Goal: Task Accomplishment & Management: Manage account settings

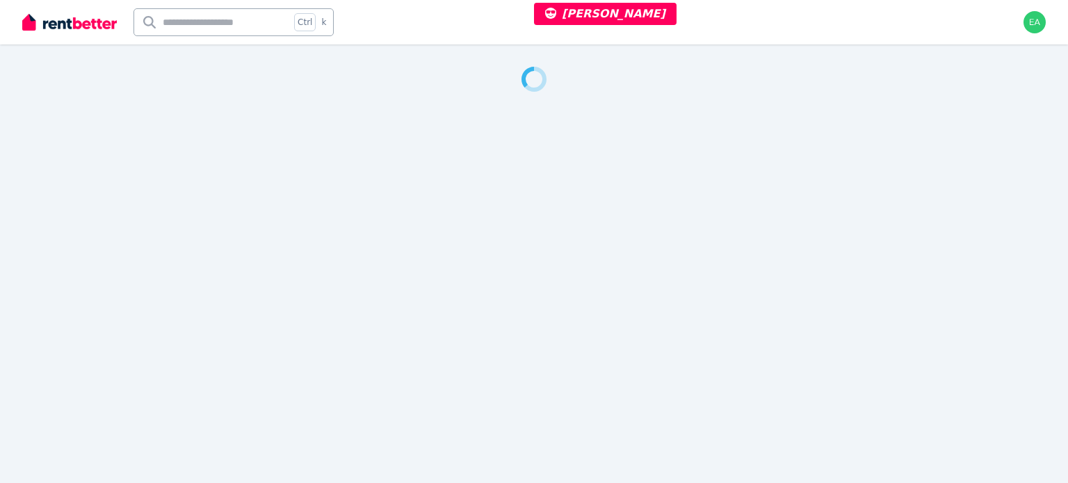
select select "***"
select select "**********"
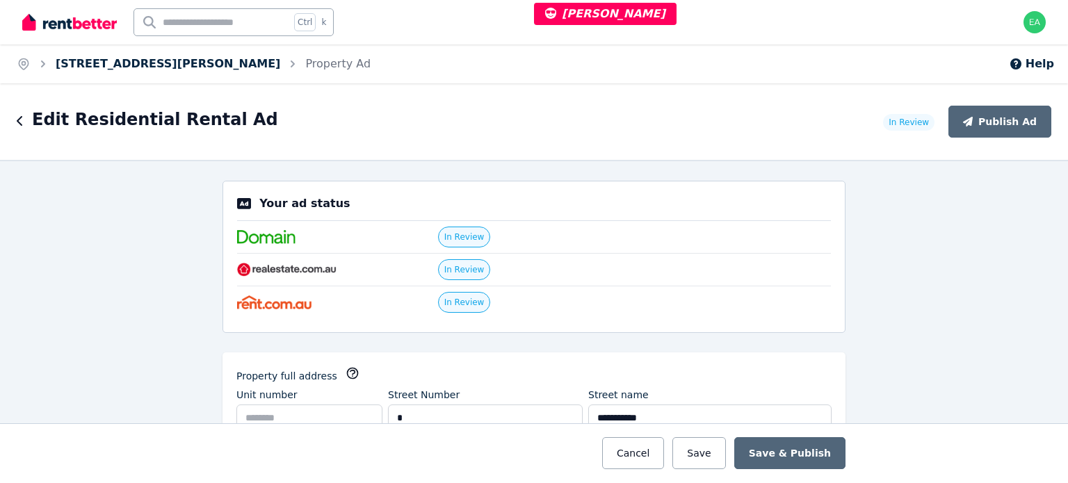
click at [116, 61] on link "[STREET_ADDRESS][PERSON_NAME]" at bounding box center [168, 63] width 225 height 13
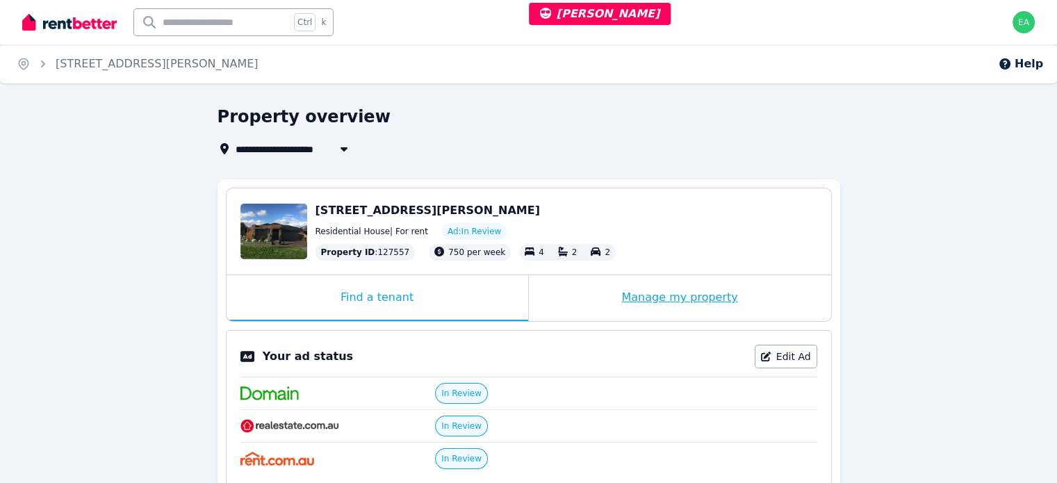
click at [593, 298] on div "Manage my property" at bounding box center [680, 298] width 302 height 46
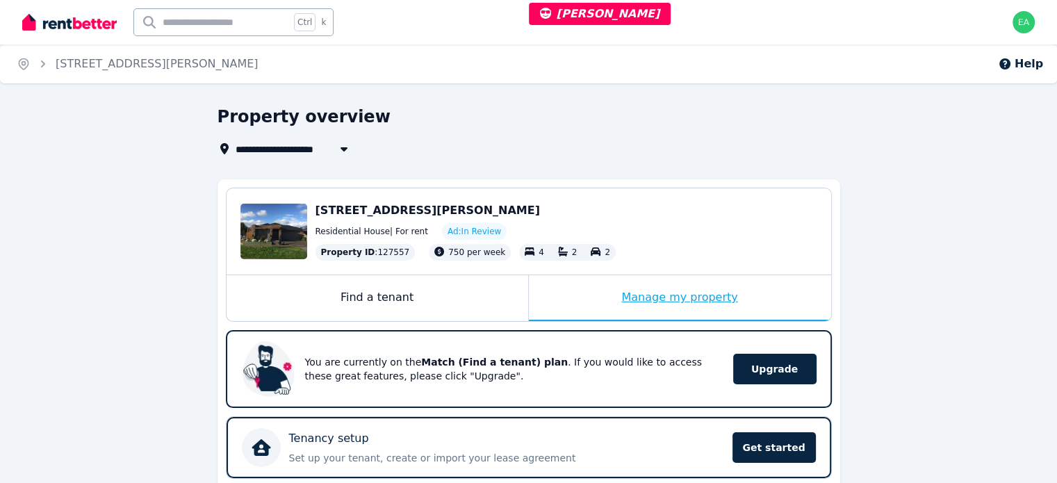
scroll to position [278, 0]
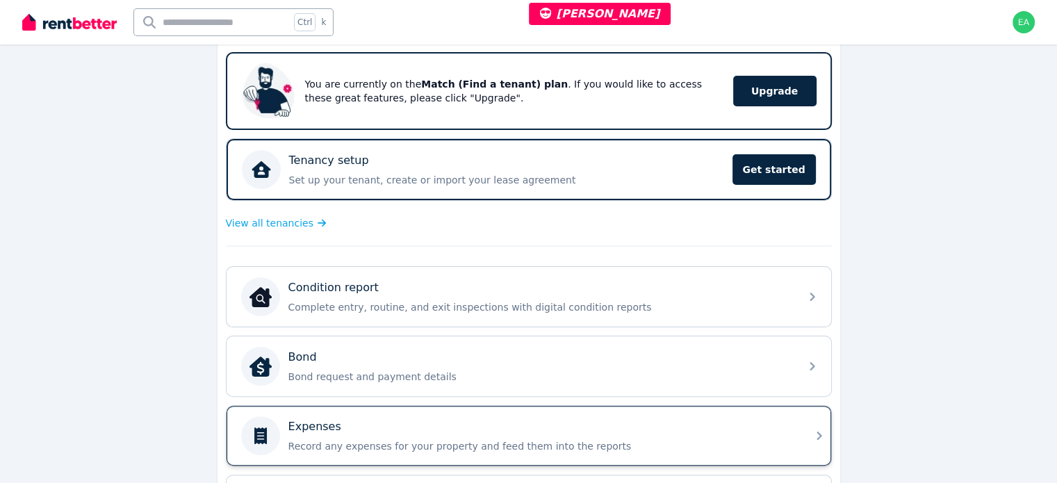
click at [666, 419] on div "Expenses" at bounding box center [539, 426] width 503 height 17
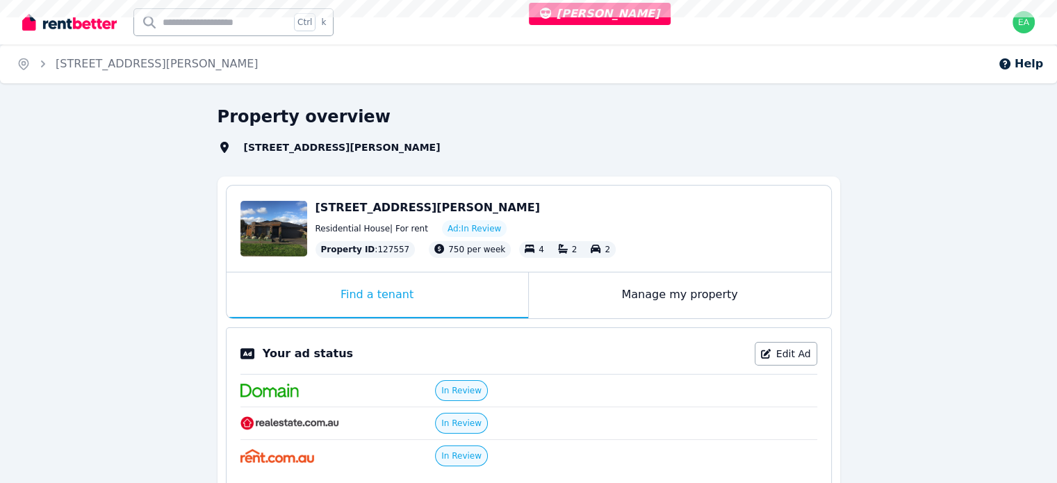
select select "***"
select select "**********"
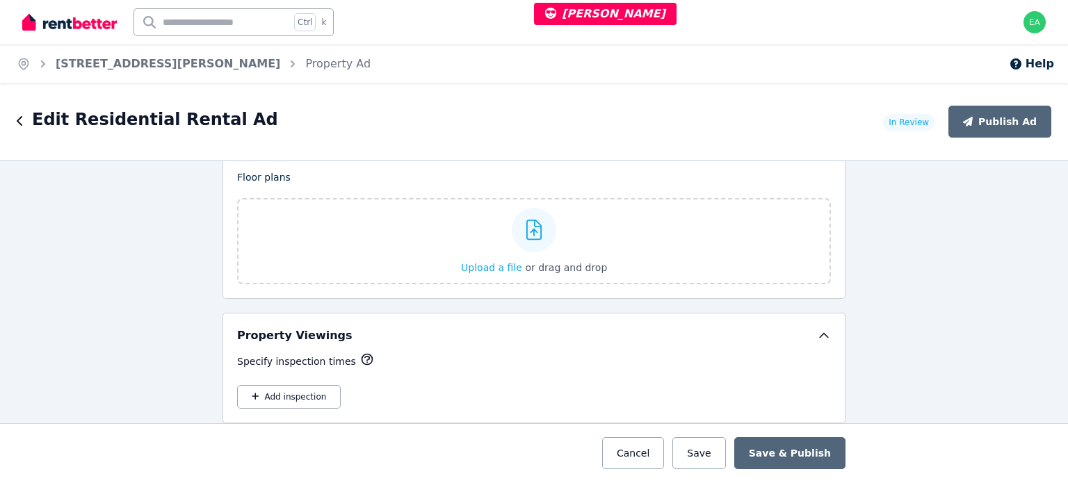
scroll to position [1877, 0]
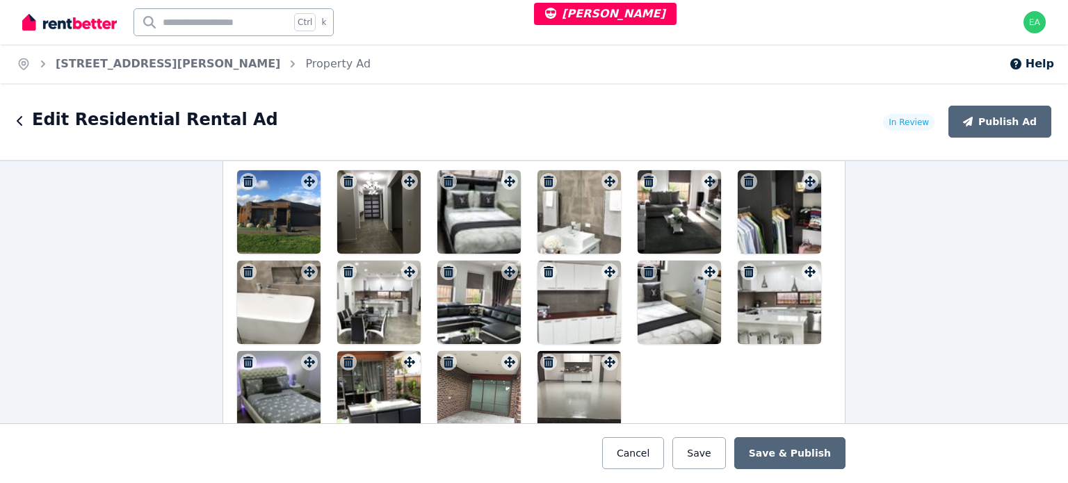
click at [261, 228] on div at bounding box center [278, 211] width 83 height 83
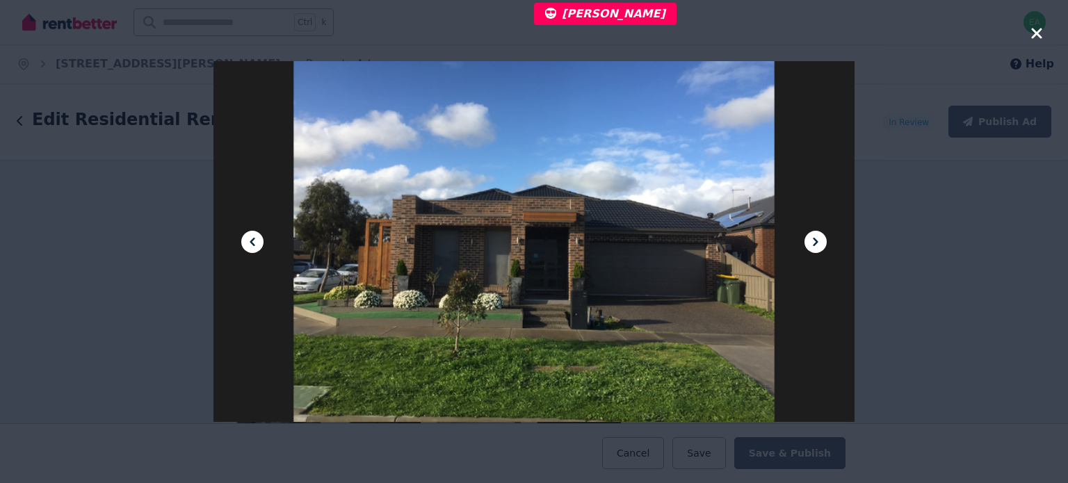
click at [809, 241] on icon at bounding box center [815, 242] width 17 height 17
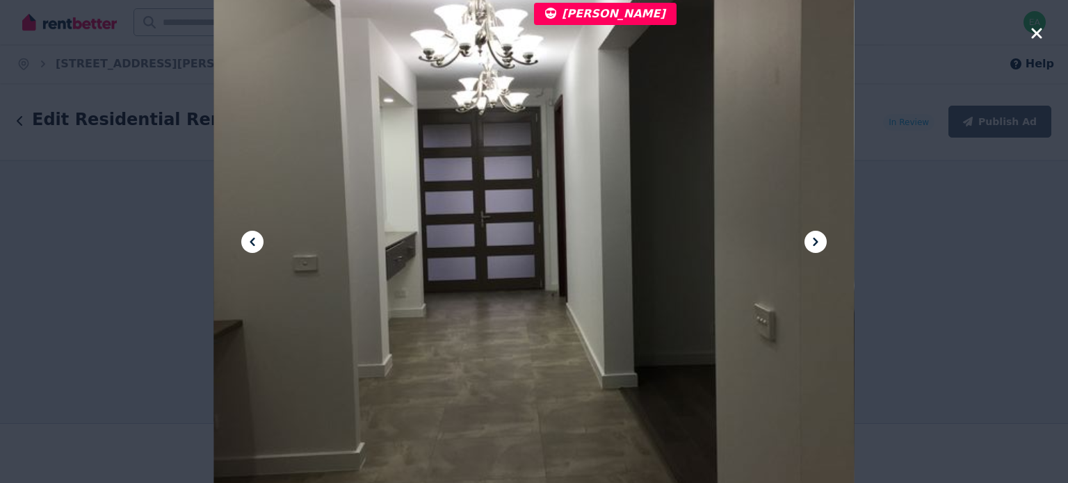
click at [809, 241] on icon at bounding box center [815, 242] width 17 height 17
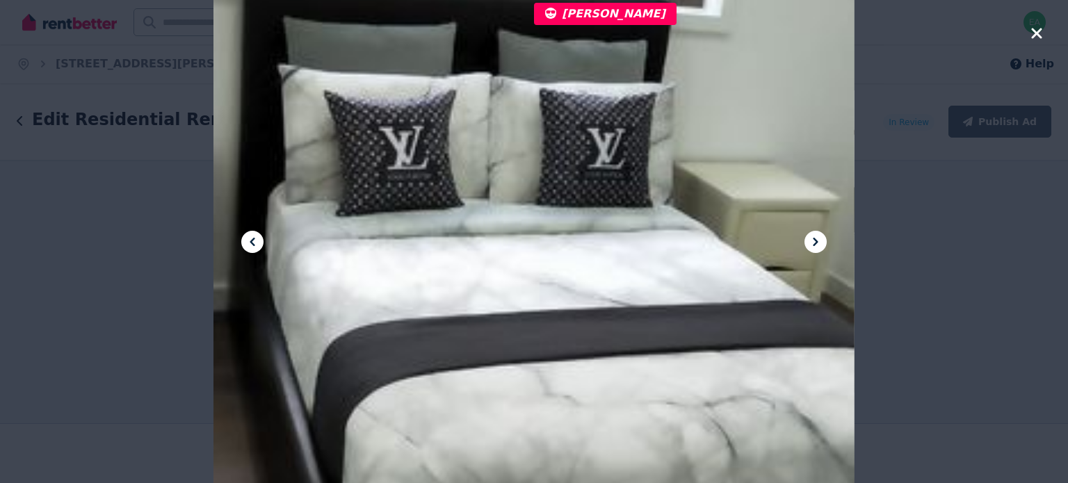
click at [809, 241] on icon at bounding box center [815, 242] width 17 height 17
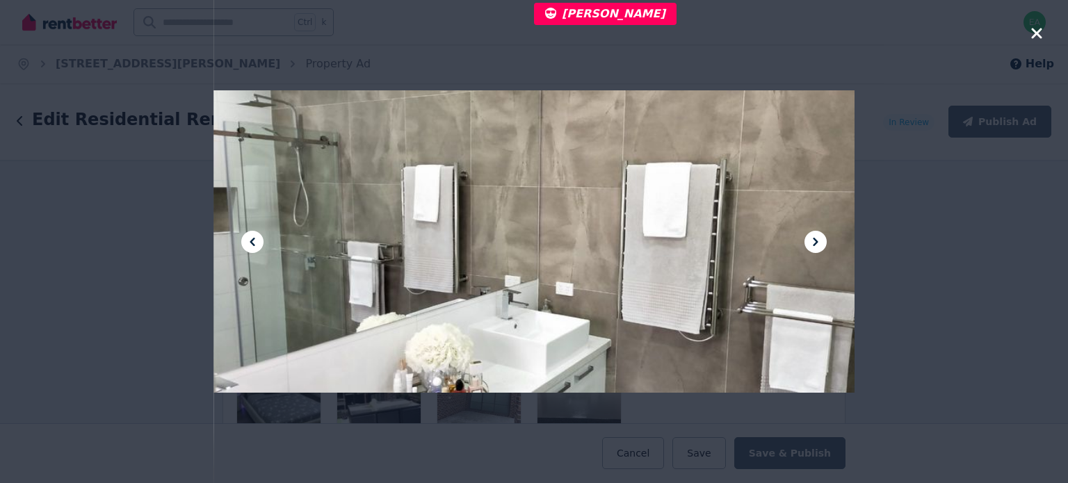
click at [809, 241] on icon at bounding box center [815, 242] width 17 height 17
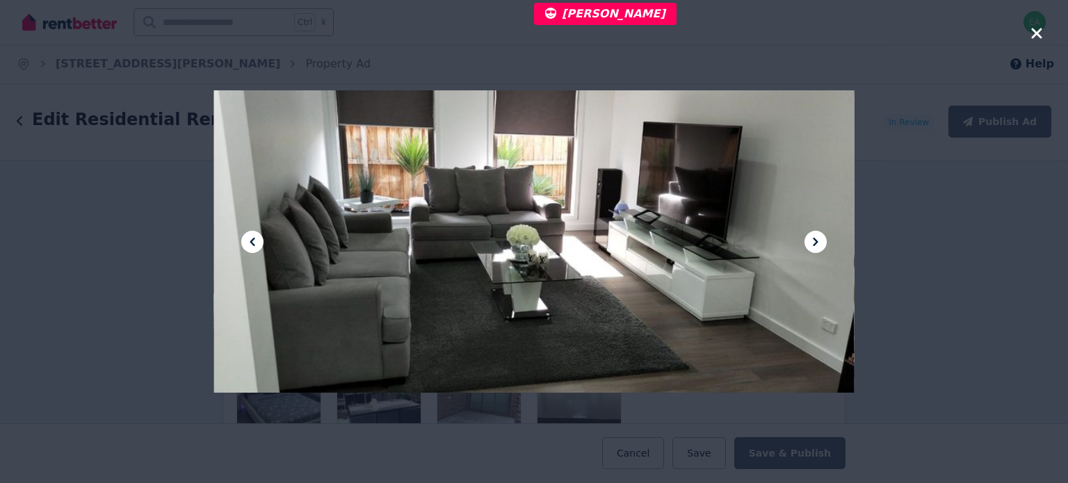
click at [809, 241] on icon at bounding box center [815, 242] width 17 height 17
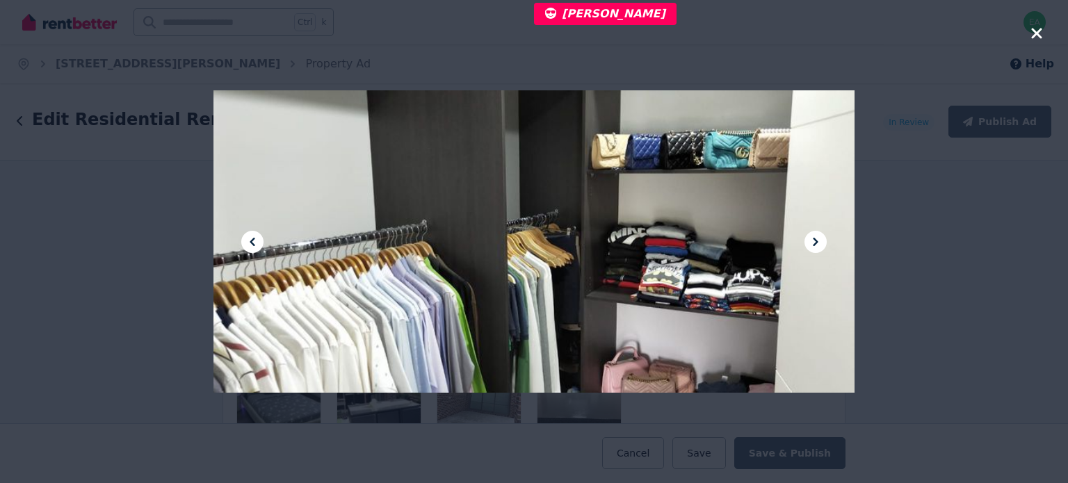
click at [809, 241] on icon at bounding box center [815, 242] width 17 height 17
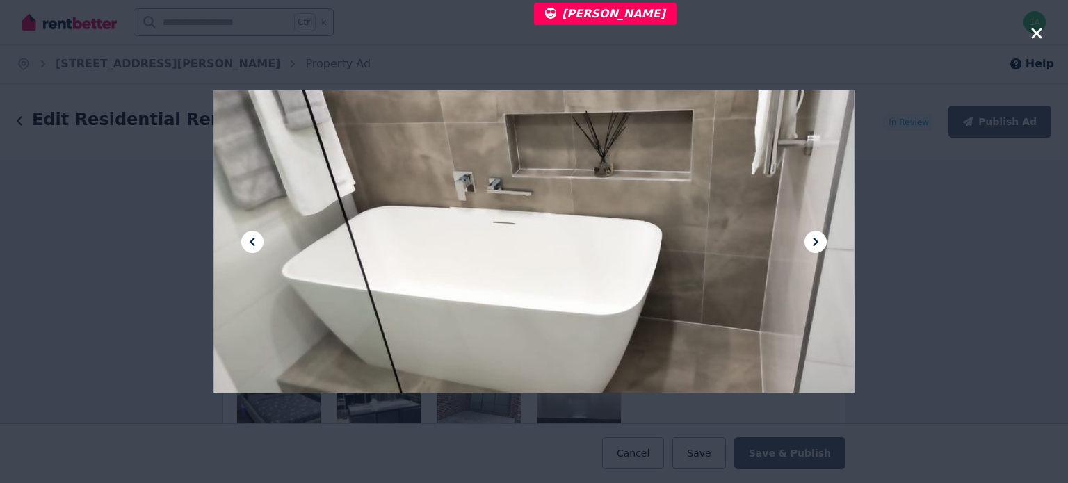
click at [809, 241] on icon at bounding box center [815, 242] width 17 height 17
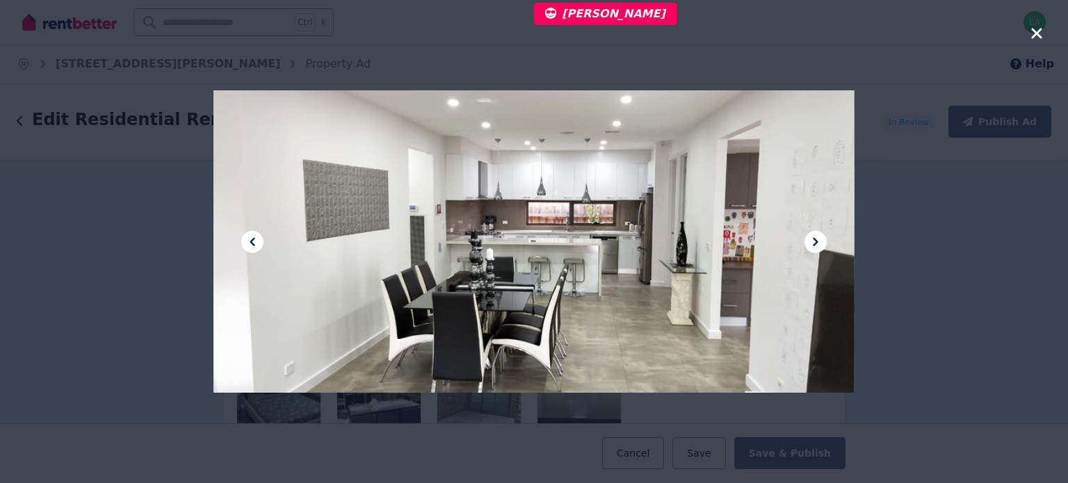
click at [809, 241] on icon at bounding box center [815, 242] width 17 height 17
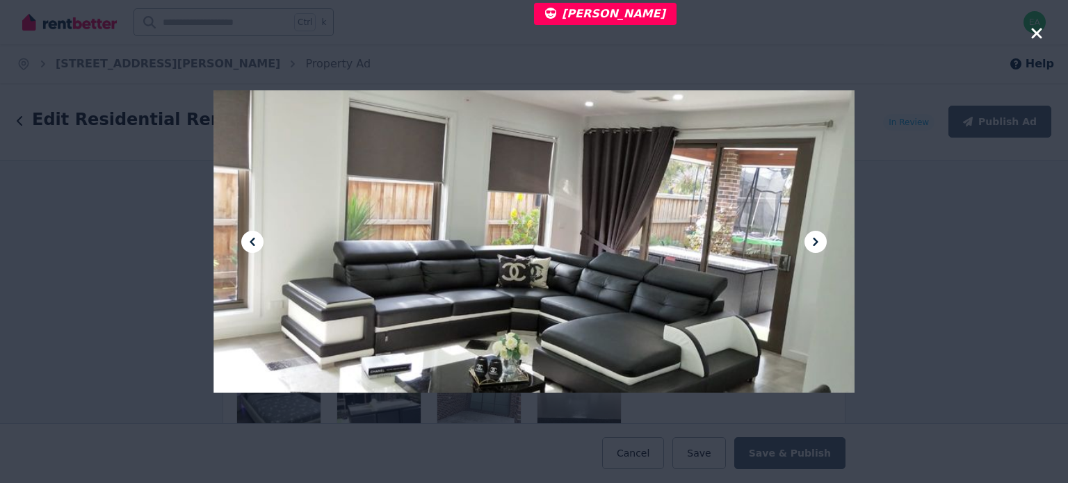
click at [809, 241] on icon at bounding box center [815, 242] width 17 height 17
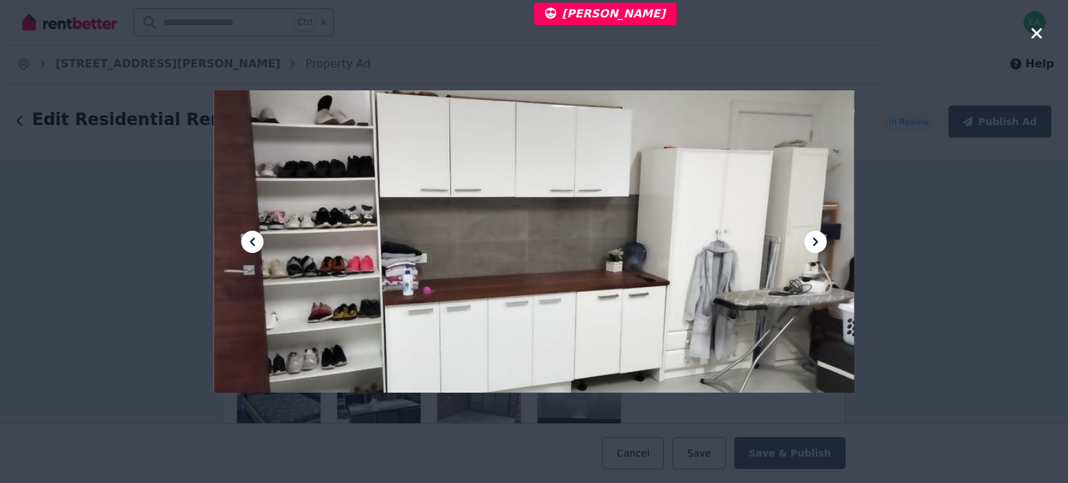
click at [809, 241] on icon at bounding box center [815, 242] width 17 height 17
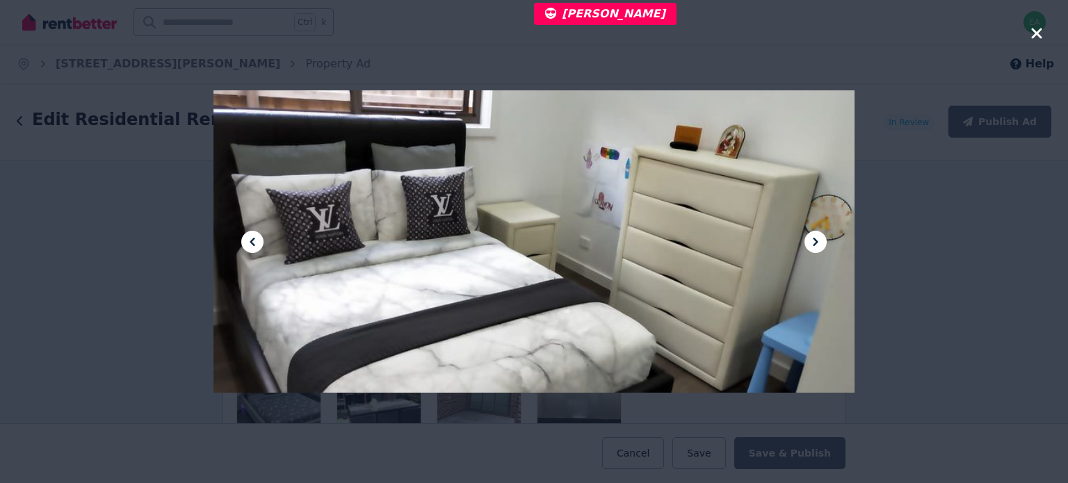
click at [809, 241] on icon at bounding box center [815, 242] width 17 height 17
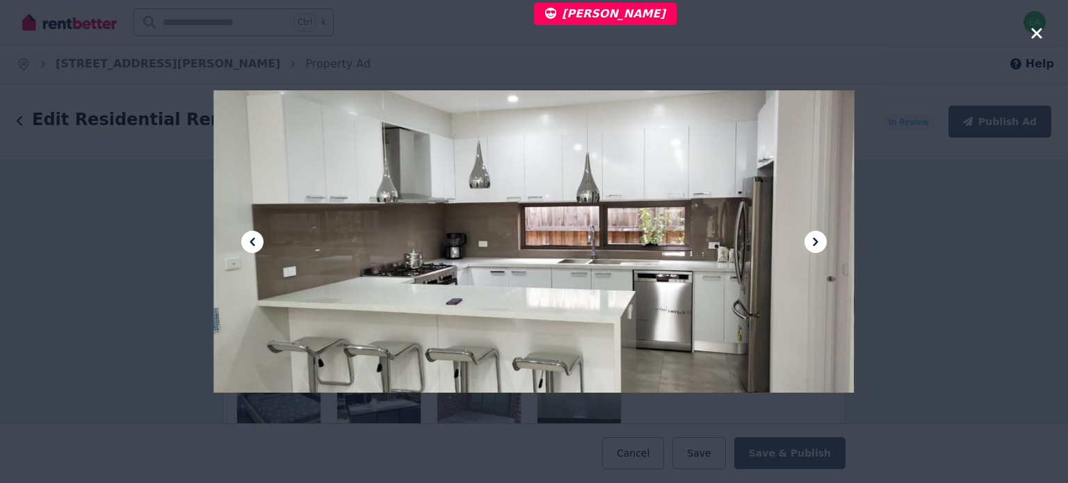
click at [809, 241] on icon at bounding box center [815, 242] width 17 height 17
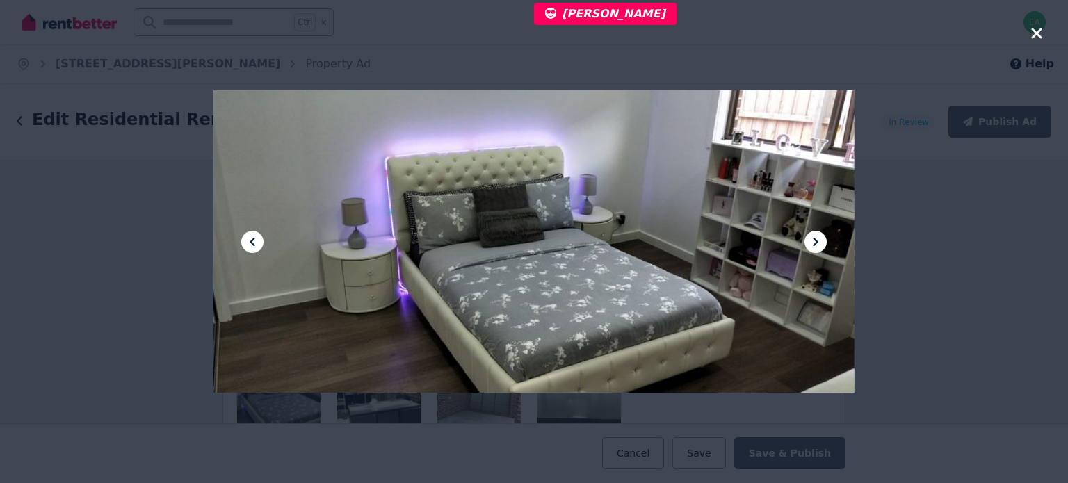
click at [809, 241] on icon at bounding box center [815, 242] width 17 height 17
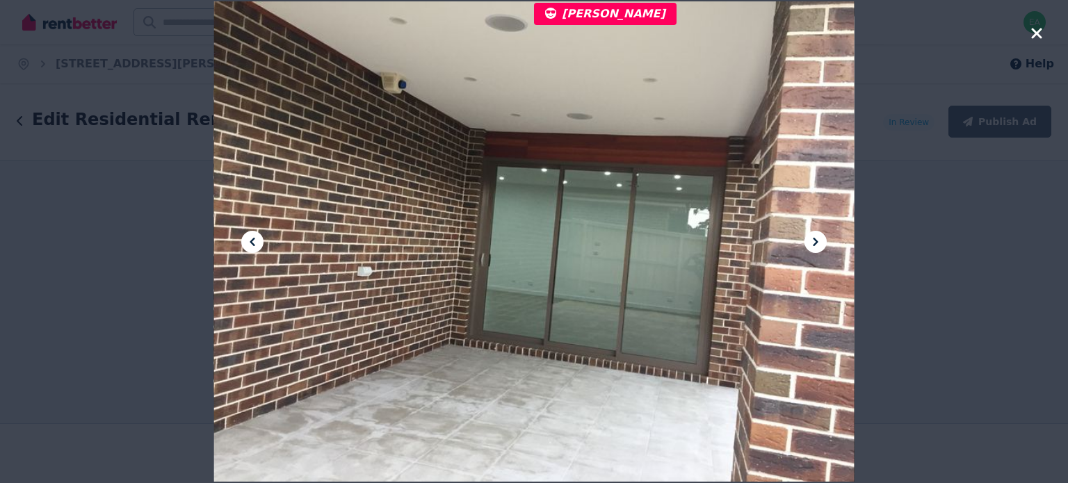
click at [809, 241] on icon at bounding box center [815, 242] width 17 height 17
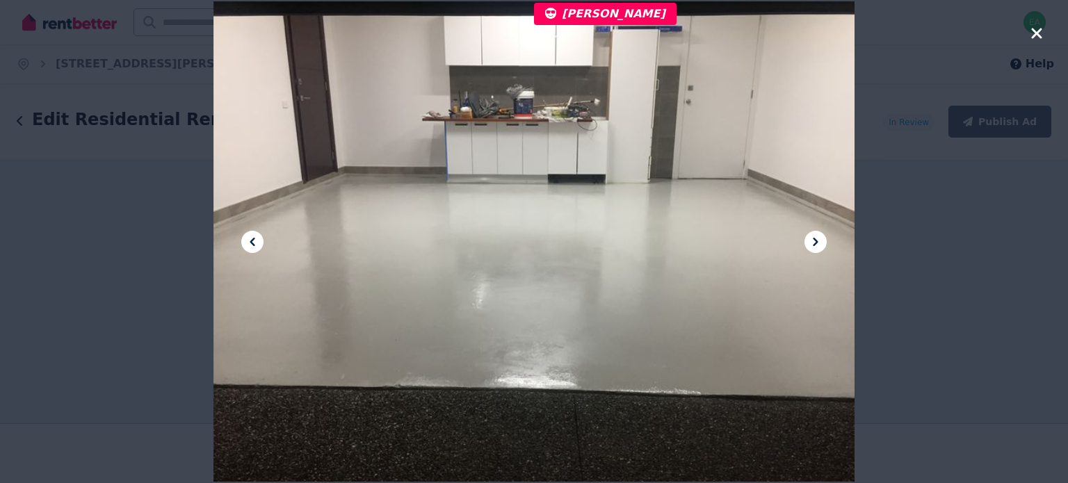
click at [809, 241] on icon at bounding box center [815, 242] width 17 height 17
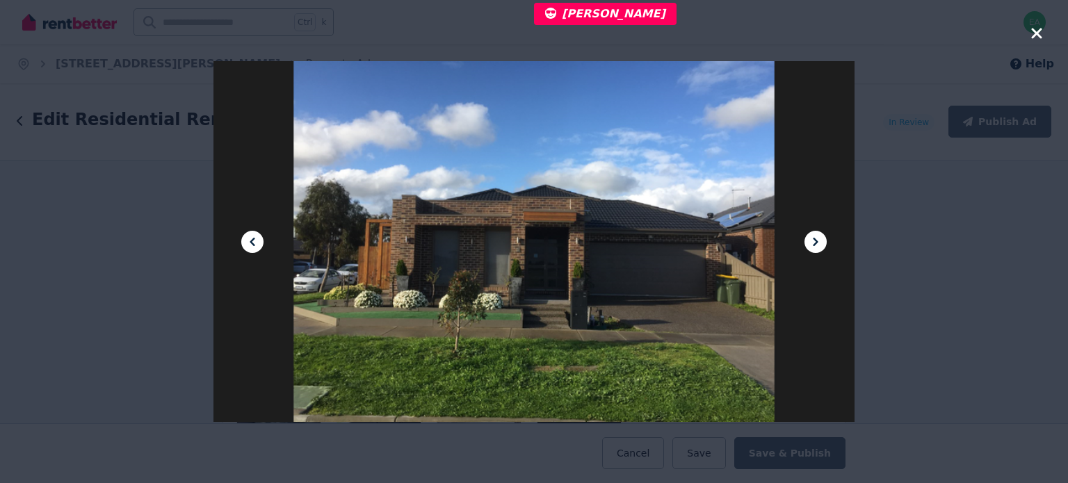
click at [809, 241] on icon at bounding box center [815, 242] width 17 height 17
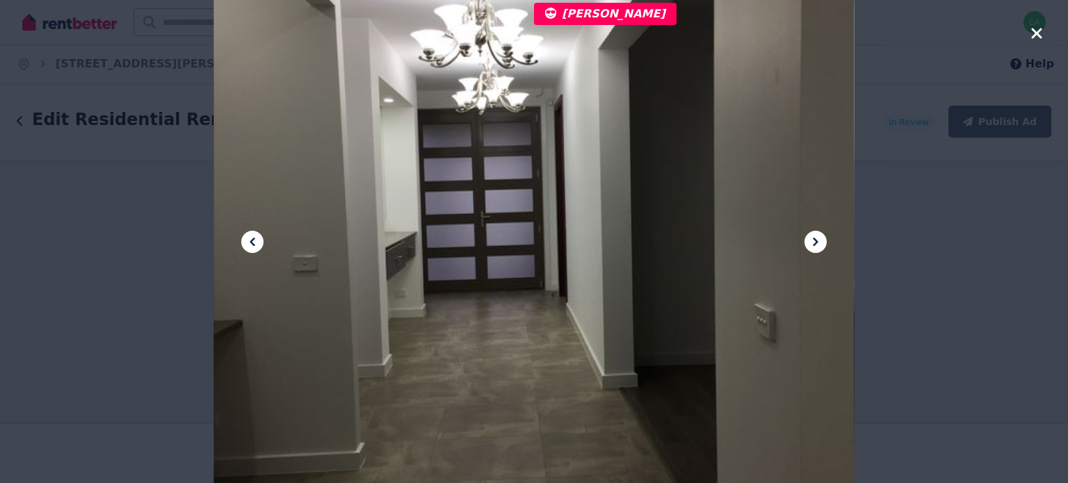
click at [809, 241] on icon at bounding box center [815, 242] width 17 height 17
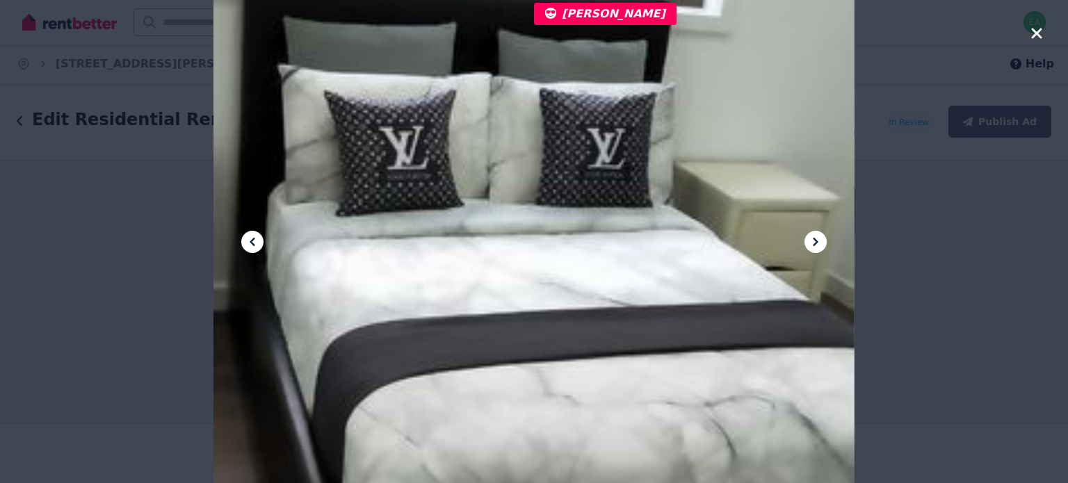
click at [809, 241] on icon at bounding box center [815, 242] width 17 height 17
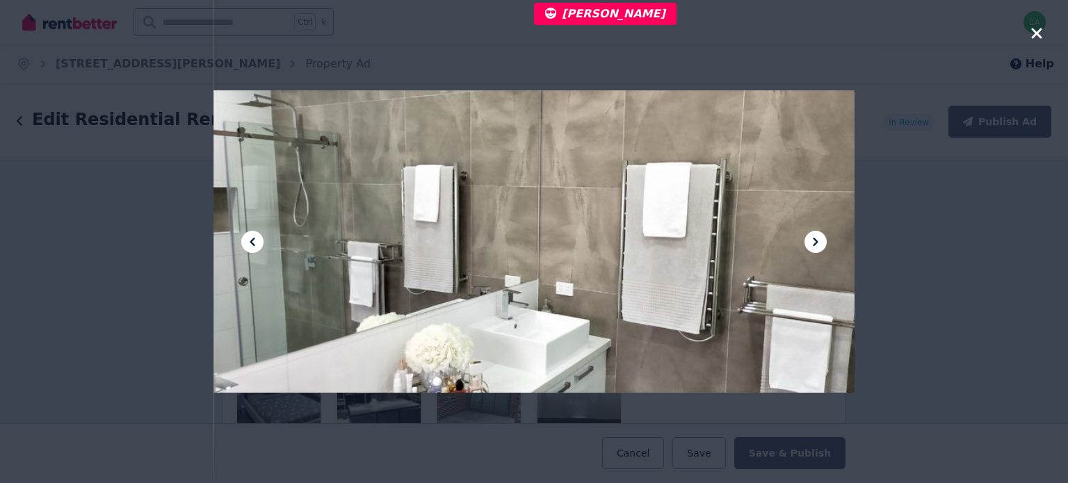
click at [809, 241] on icon at bounding box center [815, 242] width 17 height 17
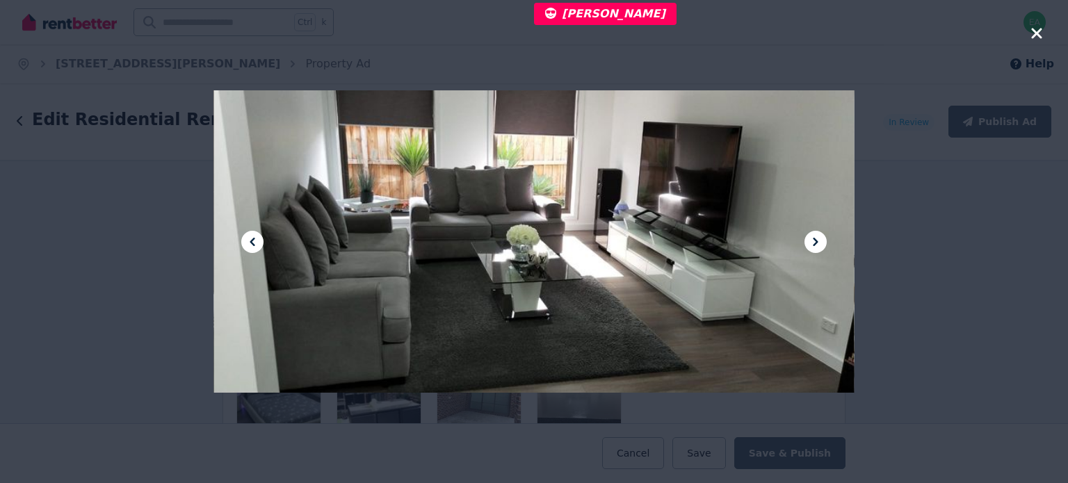
click at [809, 241] on icon at bounding box center [815, 242] width 17 height 17
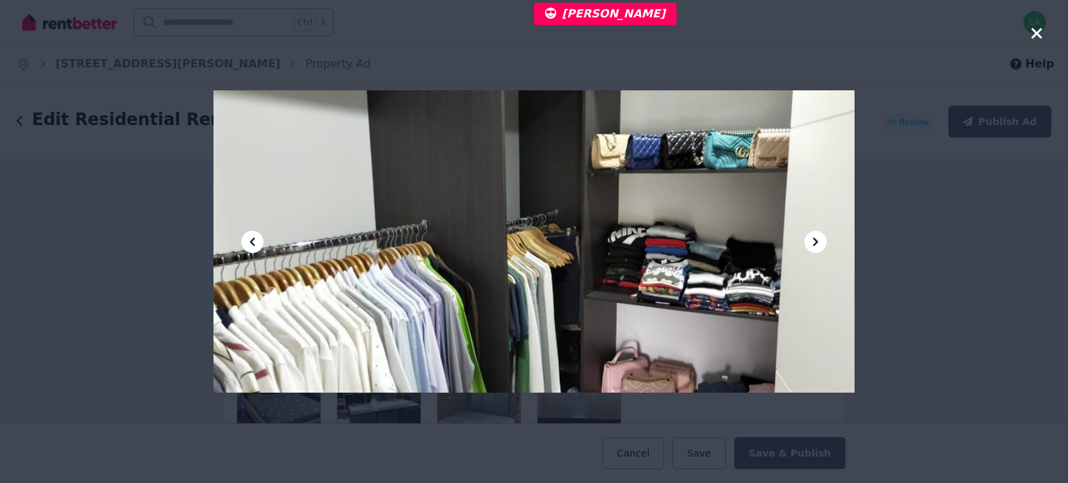
click at [809, 241] on icon at bounding box center [815, 242] width 17 height 17
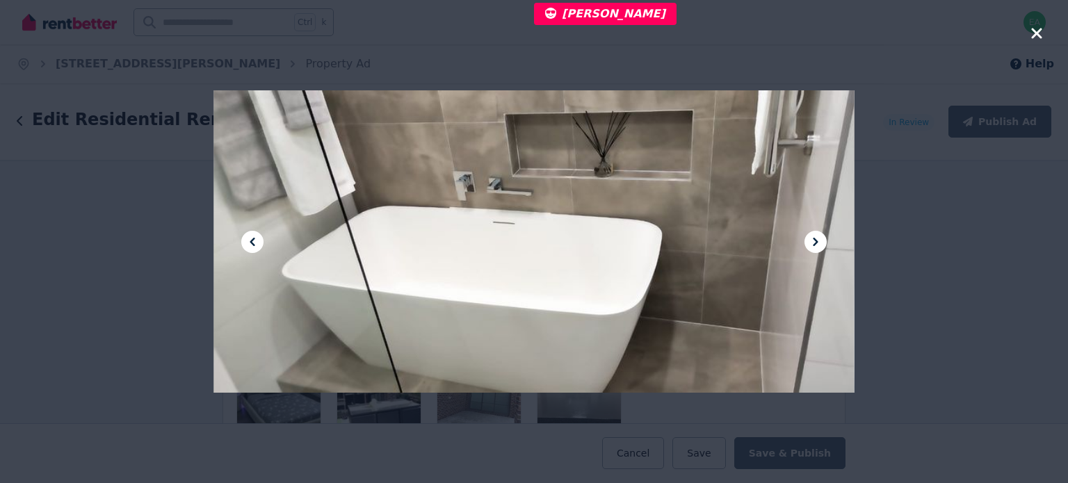
click at [809, 241] on icon at bounding box center [815, 242] width 17 height 17
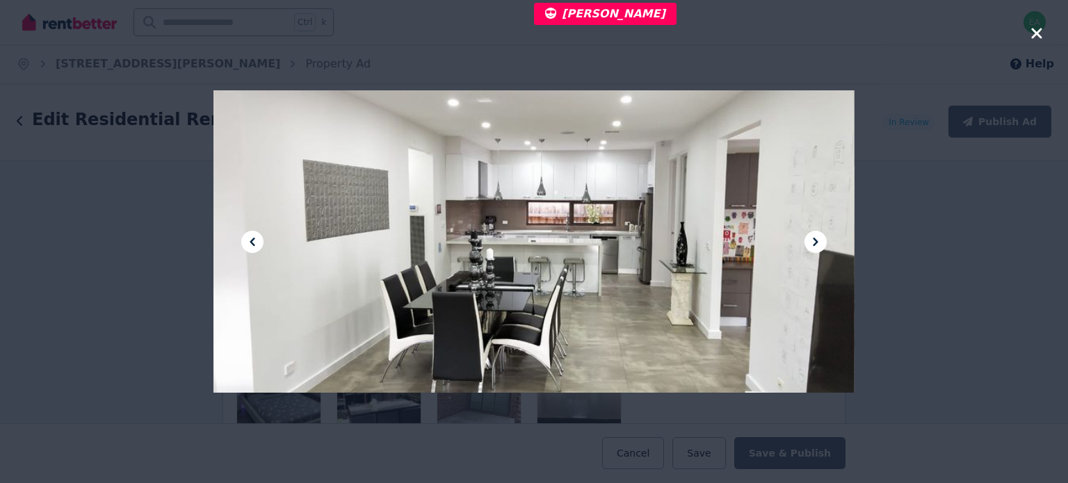
click at [809, 241] on icon at bounding box center [815, 242] width 17 height 17
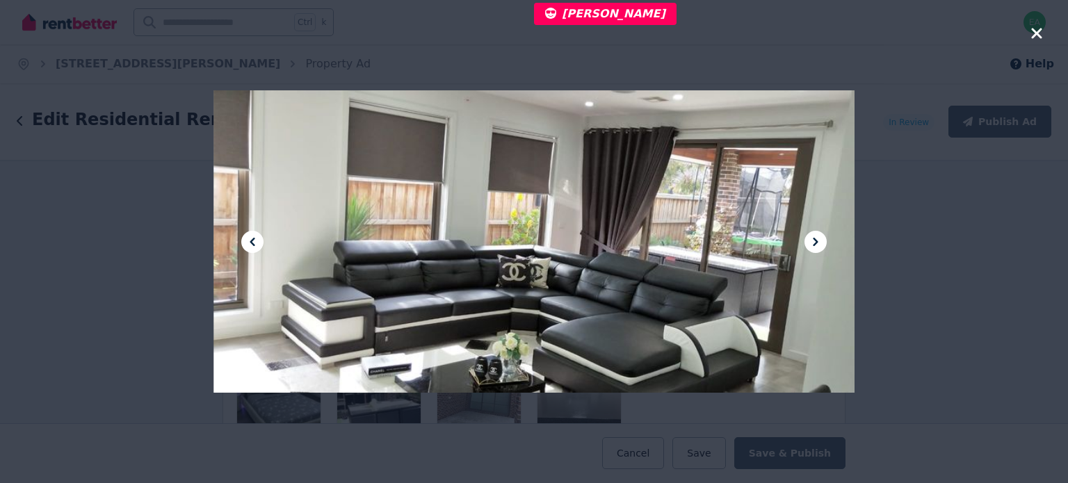
click at [809, 241] on icon at bounding box center [815, 242] width 17 height 17
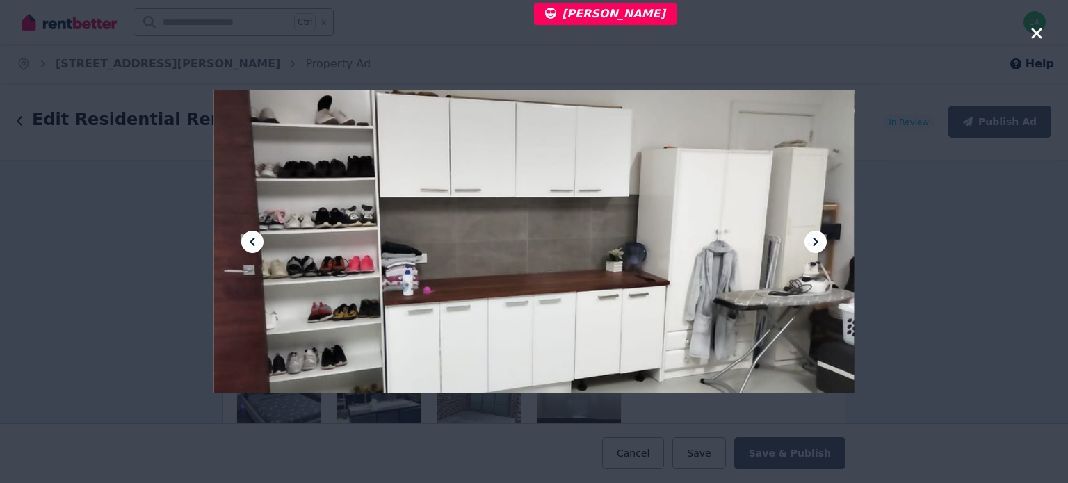
click at [809, 241] on icon at bounding box center [815, 242] width 17 height 17
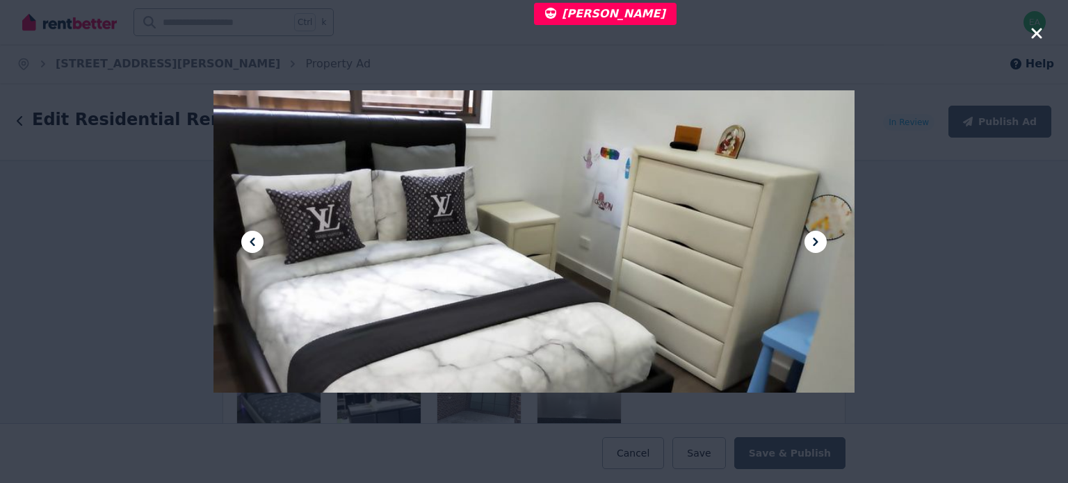
click at [809, 241] on icon at bounding box center [815, 242] width 17 height 17
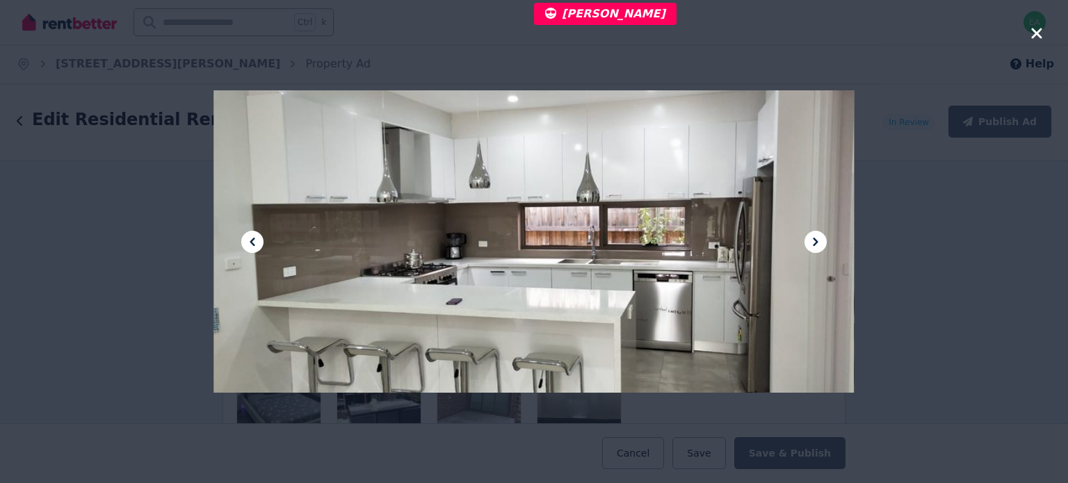
click at [809, 241] on icon at bounding box center [815, 242] width 17 height 17
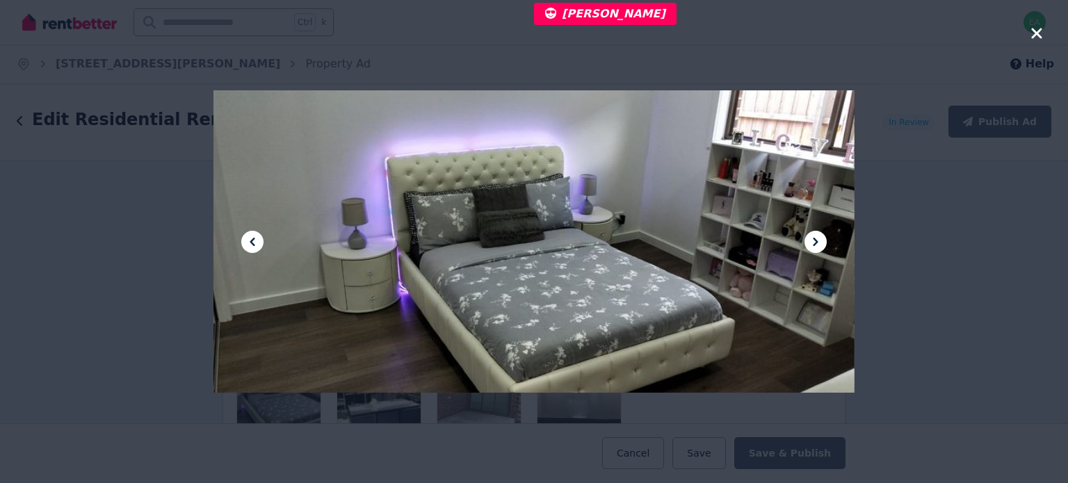
click at [809, 241] on icon at bounding box center [815, 242] width 17 height 17
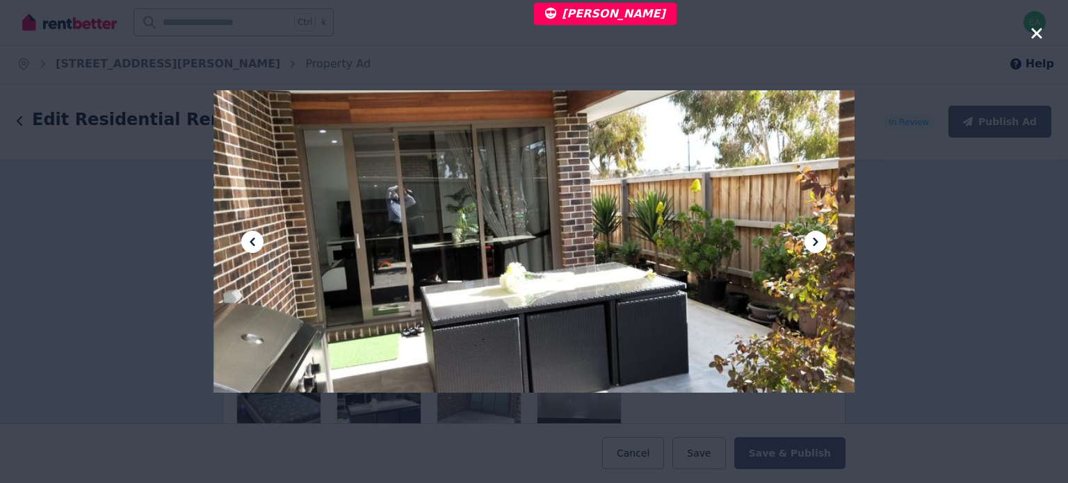
click at [809, 241] on icon at bounding box center [815, 242] width 17 height 17
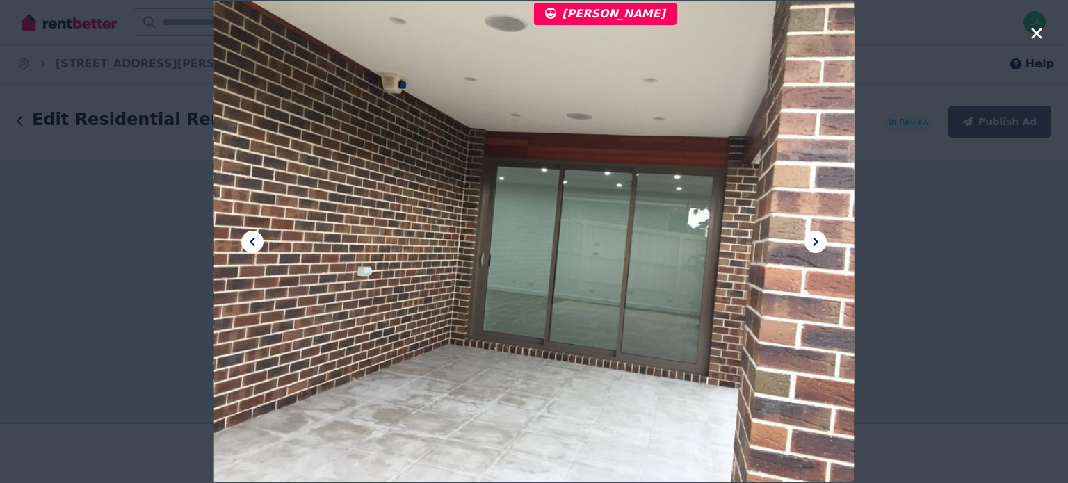
click at [809, 241] on icon at bounding box center [815, 242] width 17 height 17
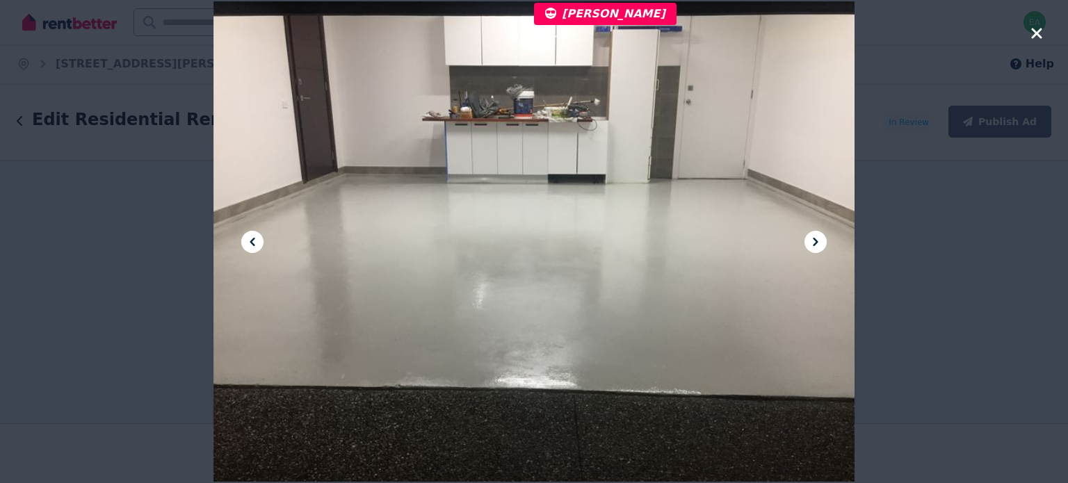
click at [809, 241] on icon at bounding box center [815, 242] width 17 height 17
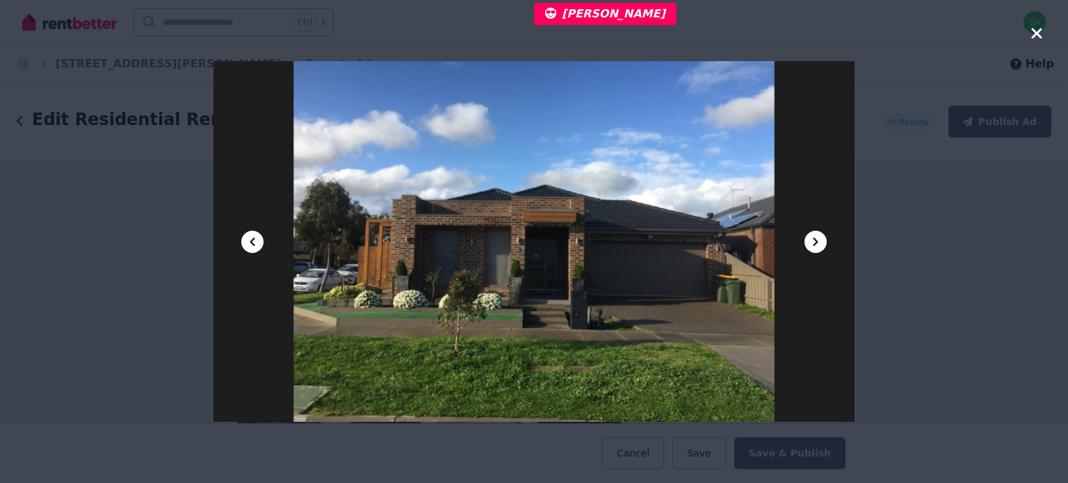
click at [809, 241] on icon at bounding box center [815, 242] width 17 height 17
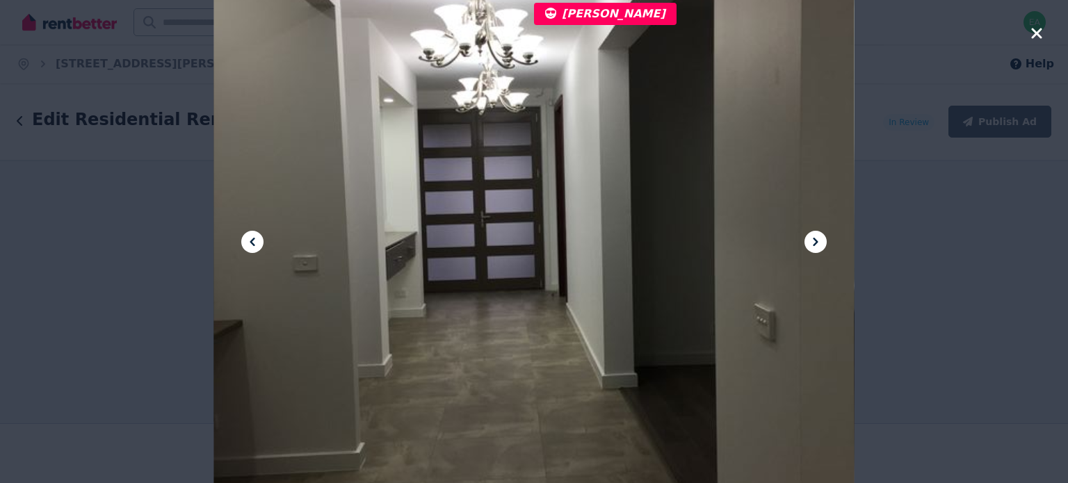
click at [809, 241] on icon at bounding box center [815, 242] width 17 height 17
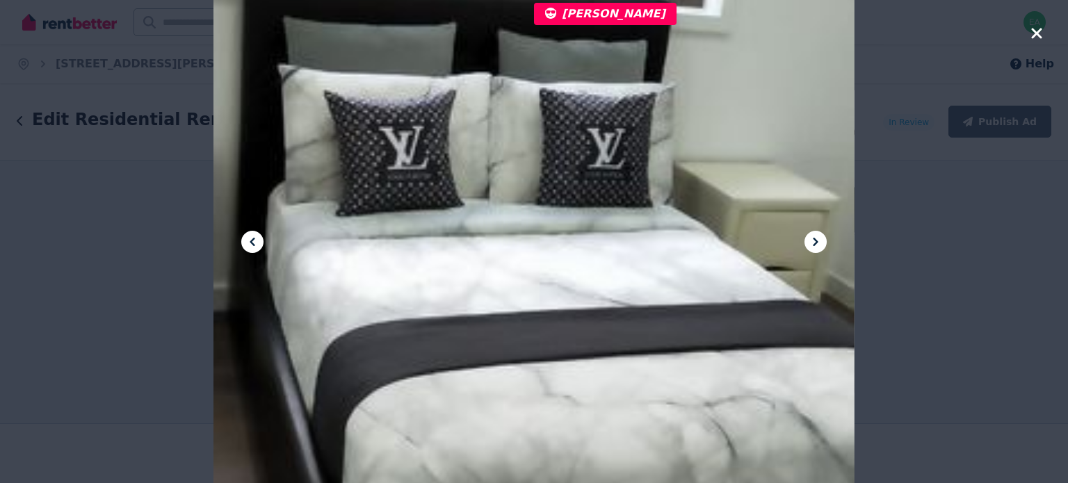
click at [809, 241] on icon at bounding box center [815, 242] width 17 height 17
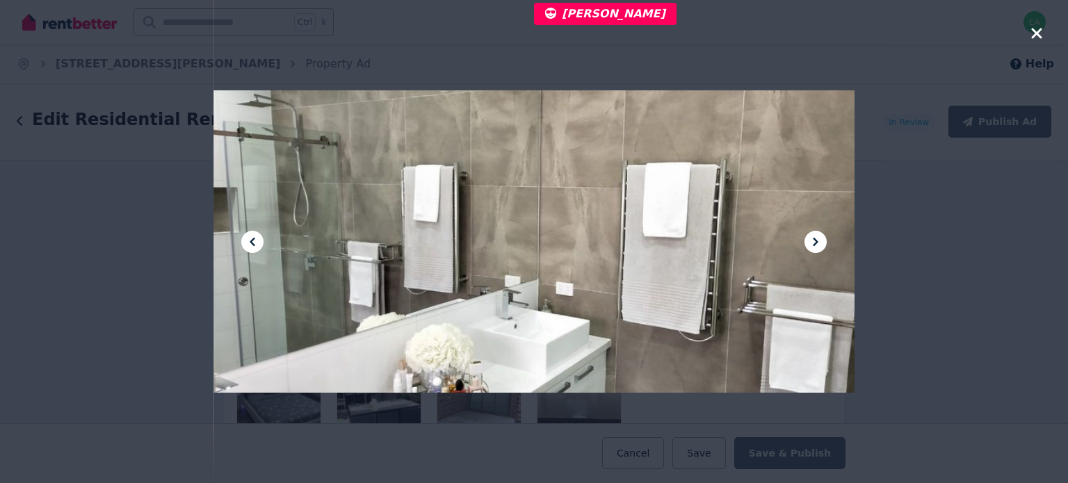
click at [809, 241] on icon at bounding box center [815, 242] width 17 height 17
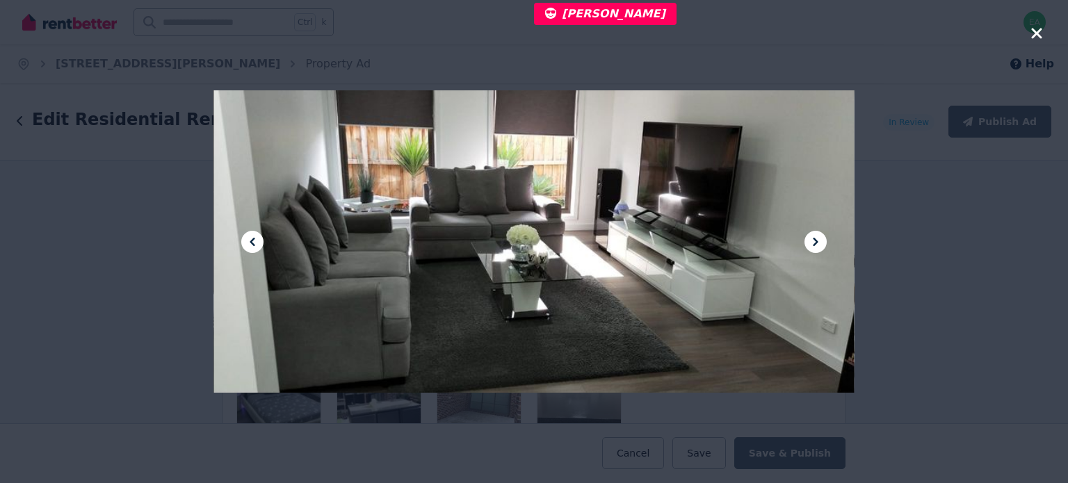
click at [809, 241] on icon at bounding box center [815, 242] width 17 height 17
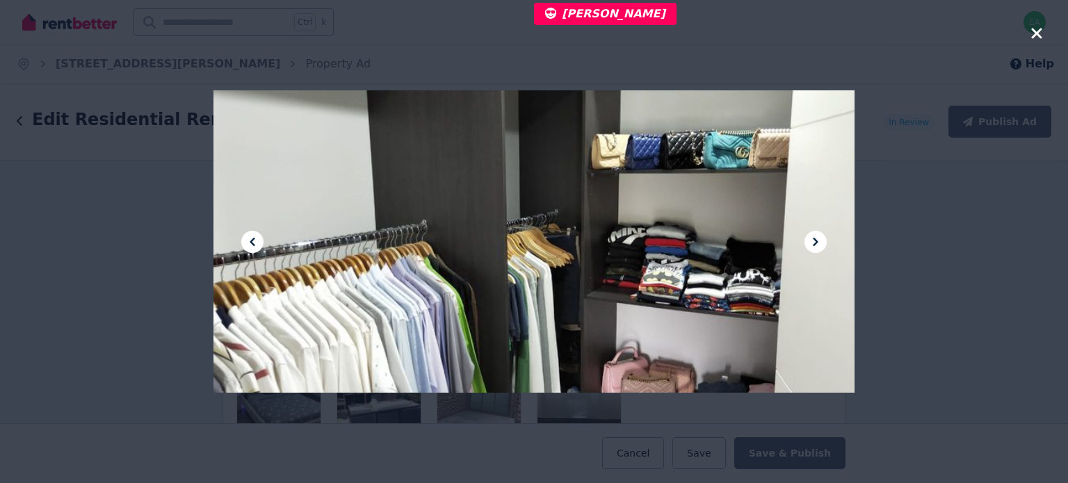
click at [809, 241] on icon at bounding box center [815, 242] width 17 height 17
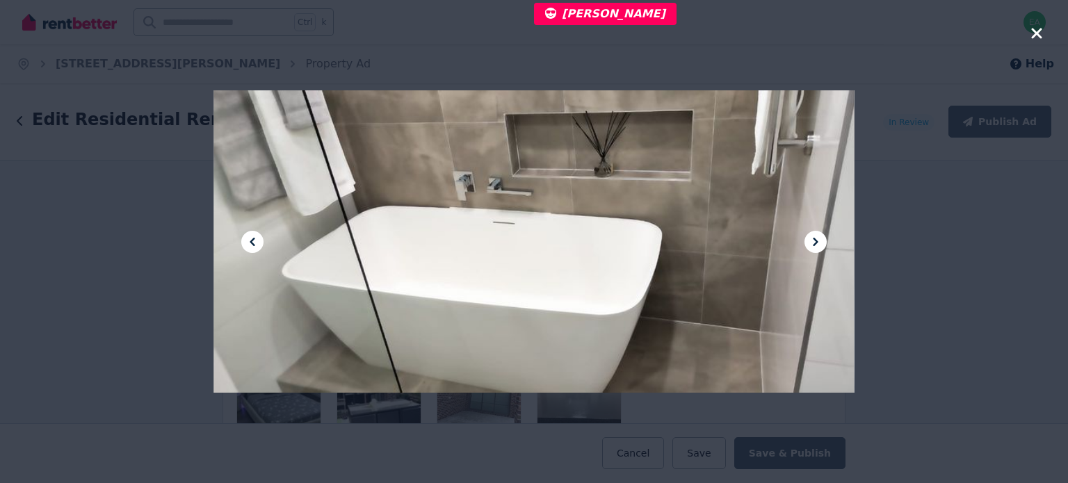
click at [809, 241] on icon at bounding box center [815, 242] width 17 height 17
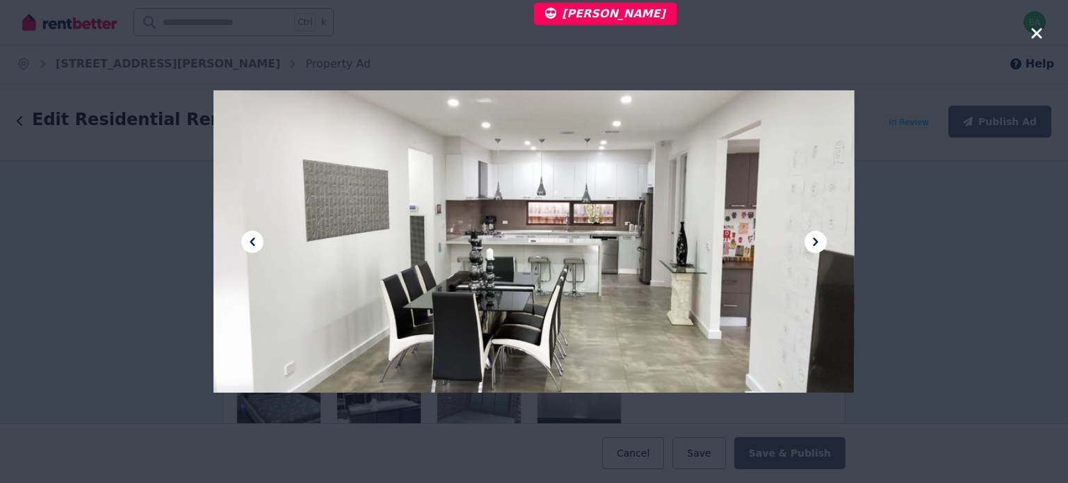
click at [809, 241] on icon at bounding box center [815, 242] width 17 height 17
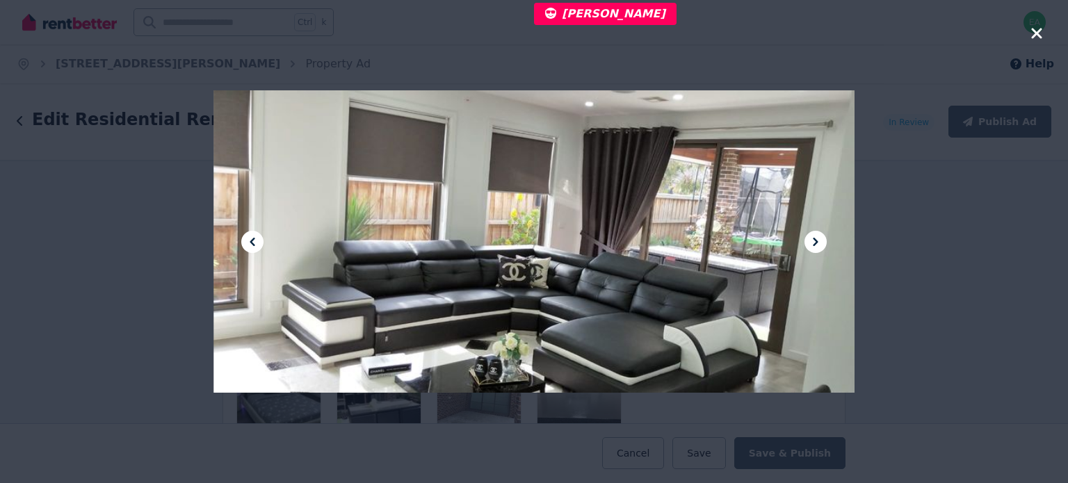
click at [1037, 32] on icon "button" at bounding box center [1036, 33] width 10 height 10
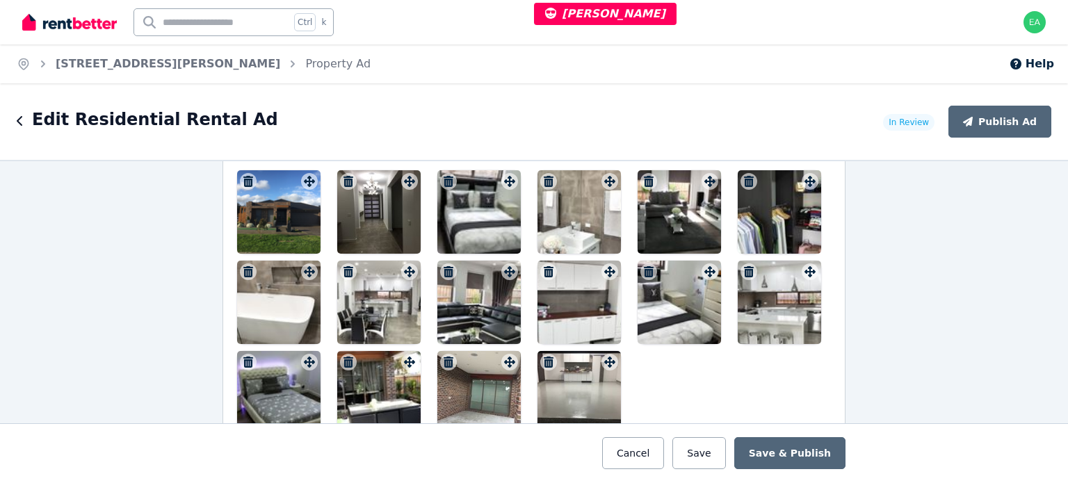
click at [290, 218] on div at bounding box center [278, 211] width 83 height 83
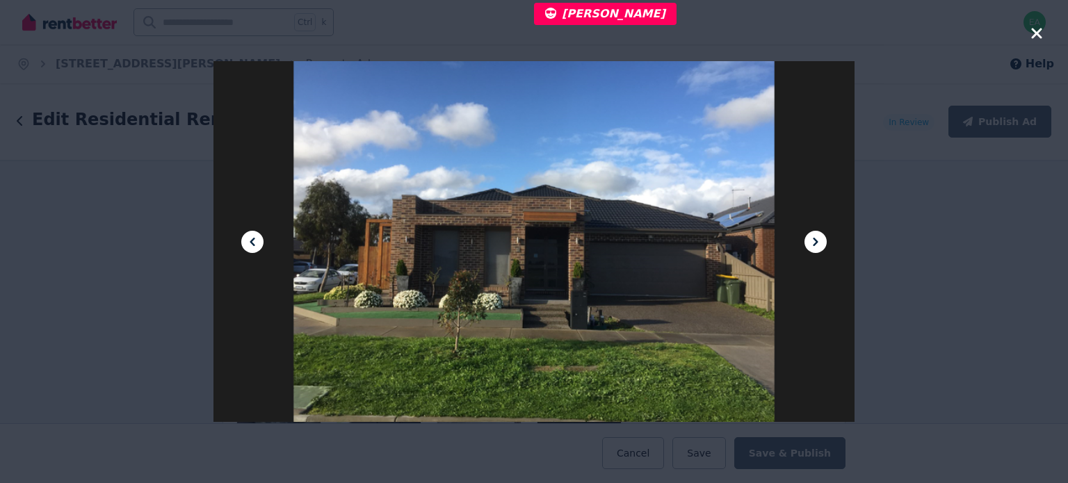
click at [815, 243] on icon at bounding box center [815, 242] width 5 height 8
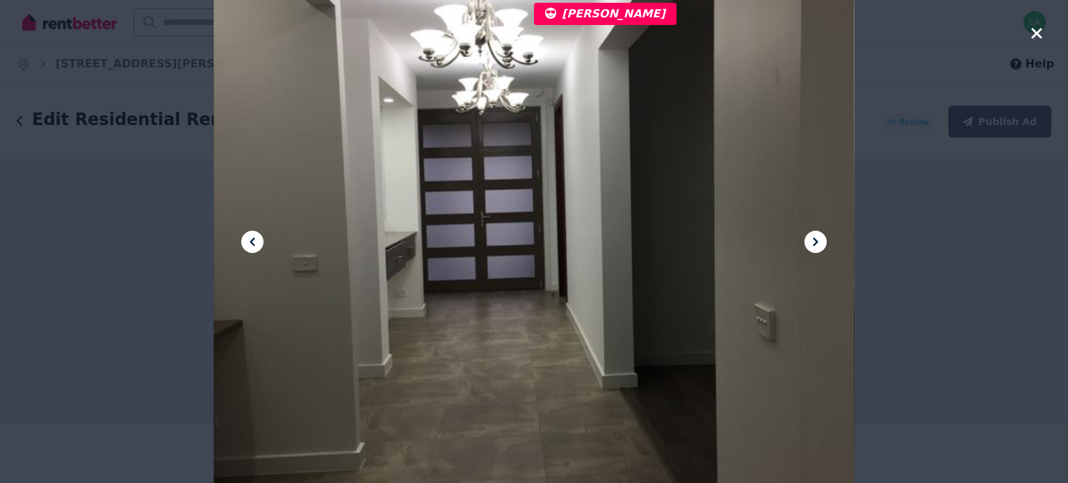
click at [815, 243] on icon at bounding box center [815, 242] width 5 height 8
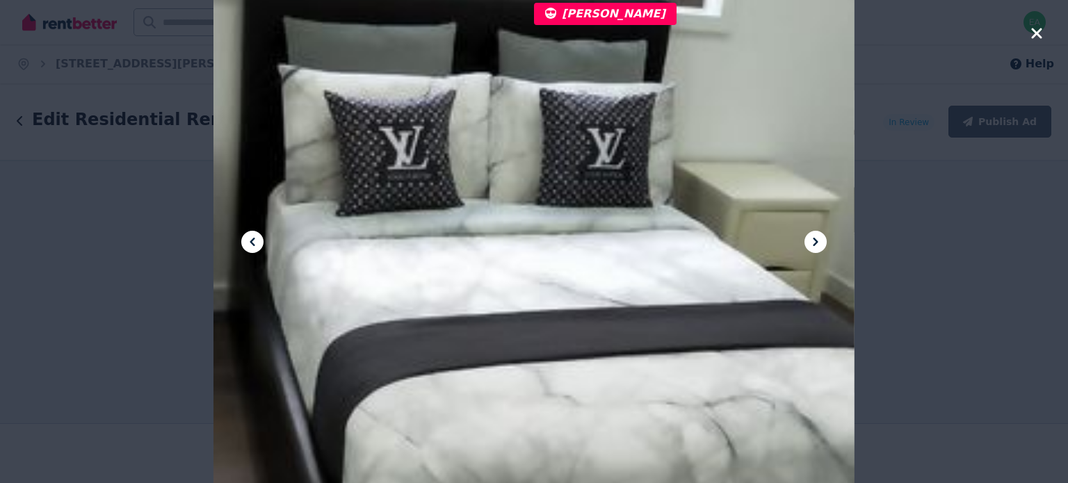
click at [815, 243] on icon at bounding box center [815, 242] width 5 height 8
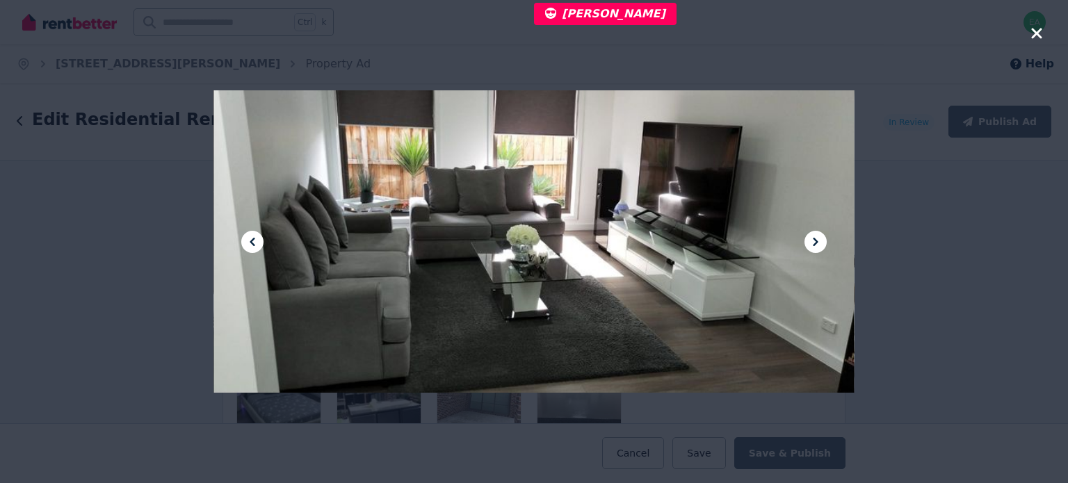
click at [815, 243] on icon at bounding box center [815, 242] width 5 height 8
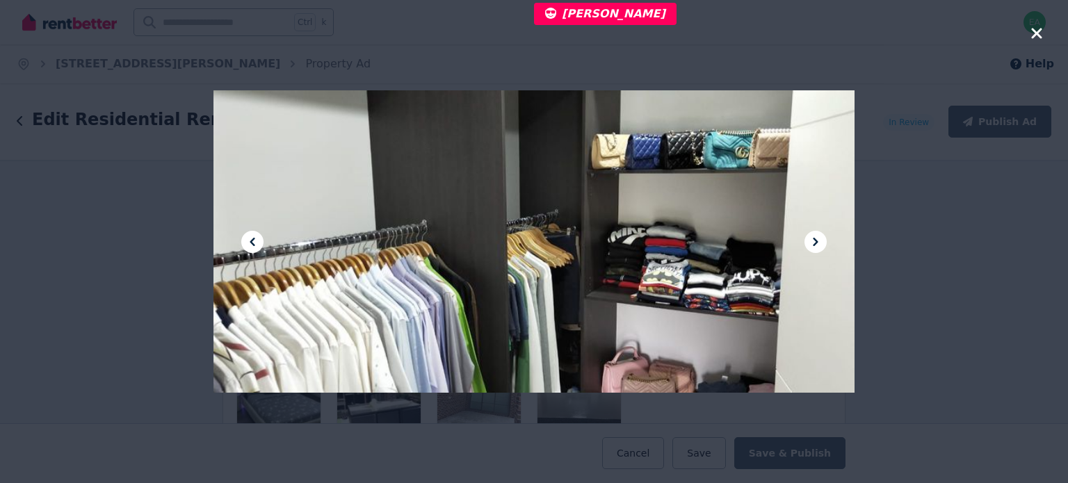
click at [815, 243] on icon at bounding box center [815, 242] width 5 height 8
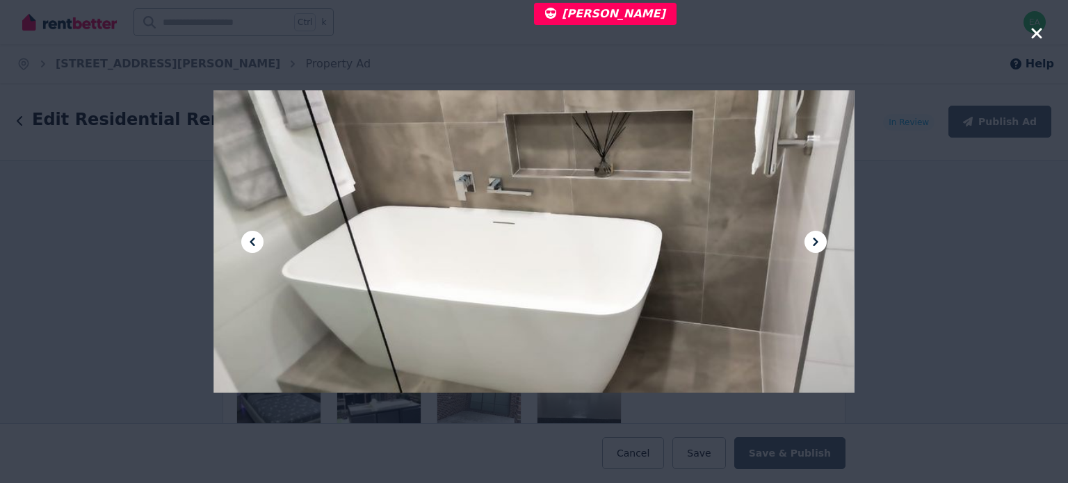
click at [815, 243] on icon at bounding box center [815, 242] width 5 height 8
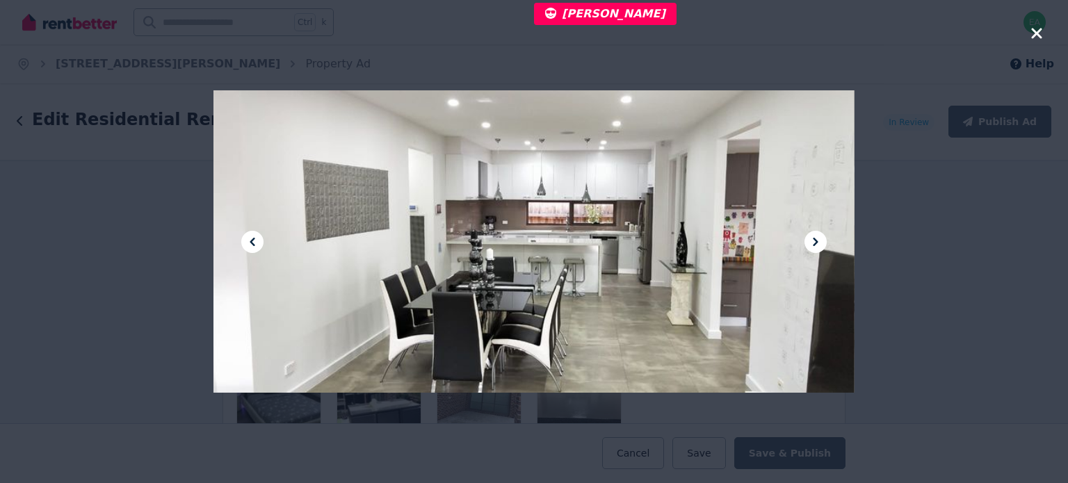
click at [815, 243] on icon at bounding box center [815, 242] width 5 height 8
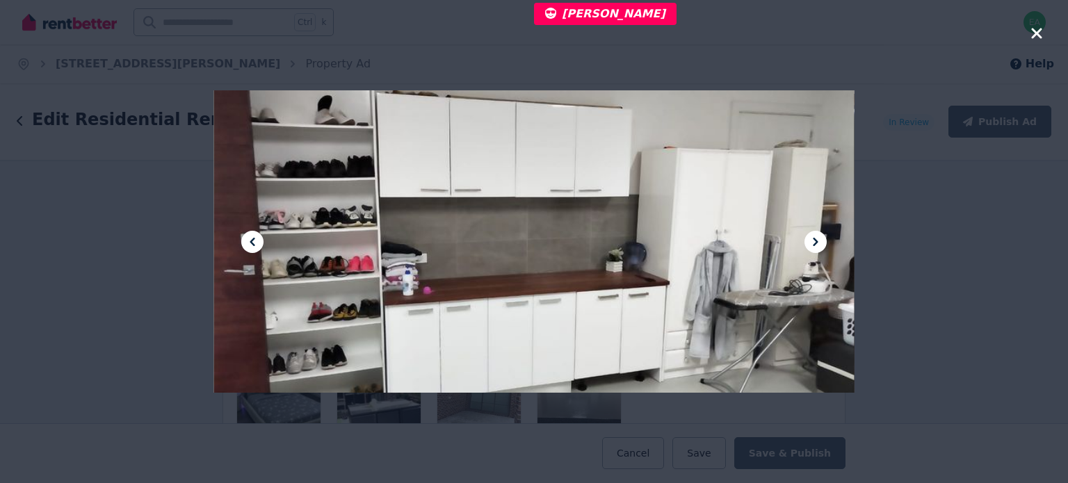
click at [815, 243] on icon at bounding box center [815, 242] width 5 height 8
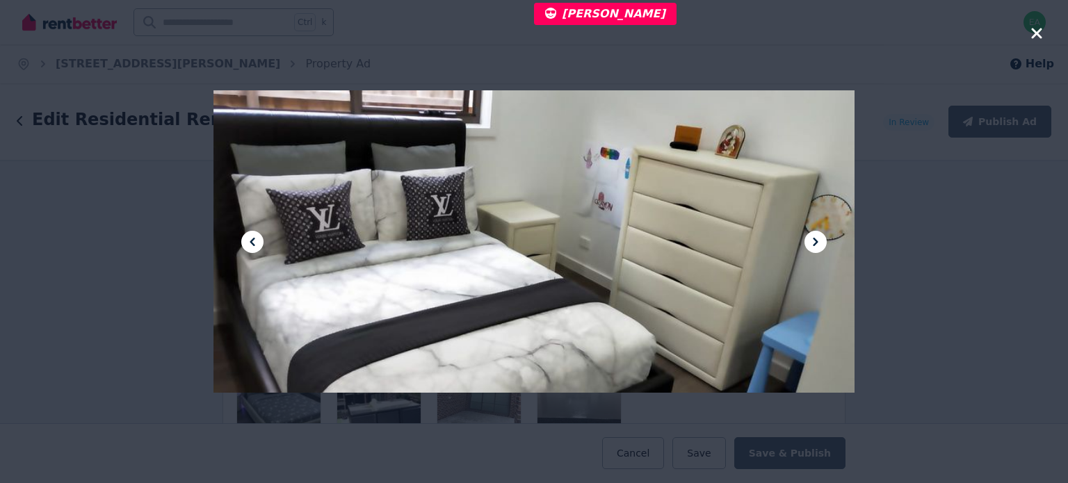
click at [815, 243] on icon at bounding box center [815, 242] width 5 height 8
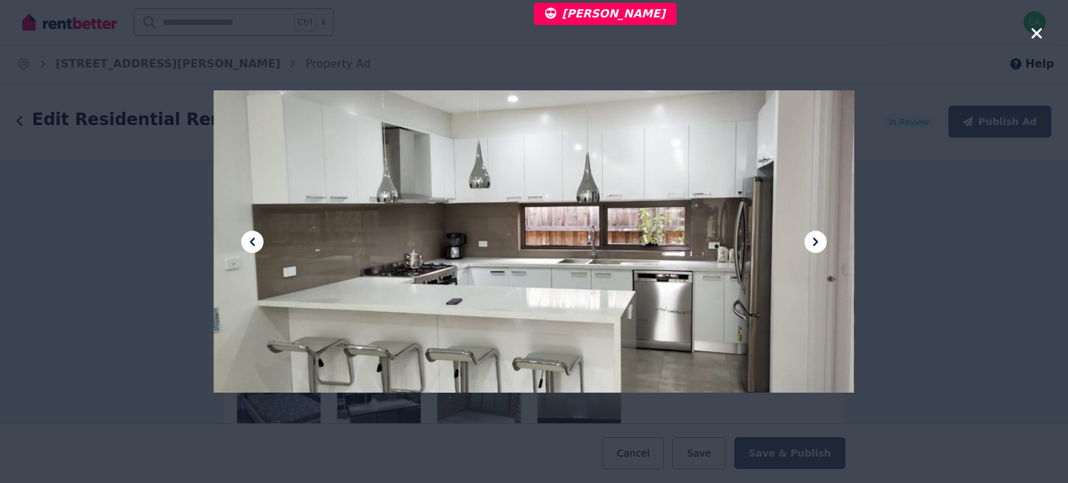
click at [815, 243] on icon at bounding box center [815, 242] width 5 height 8
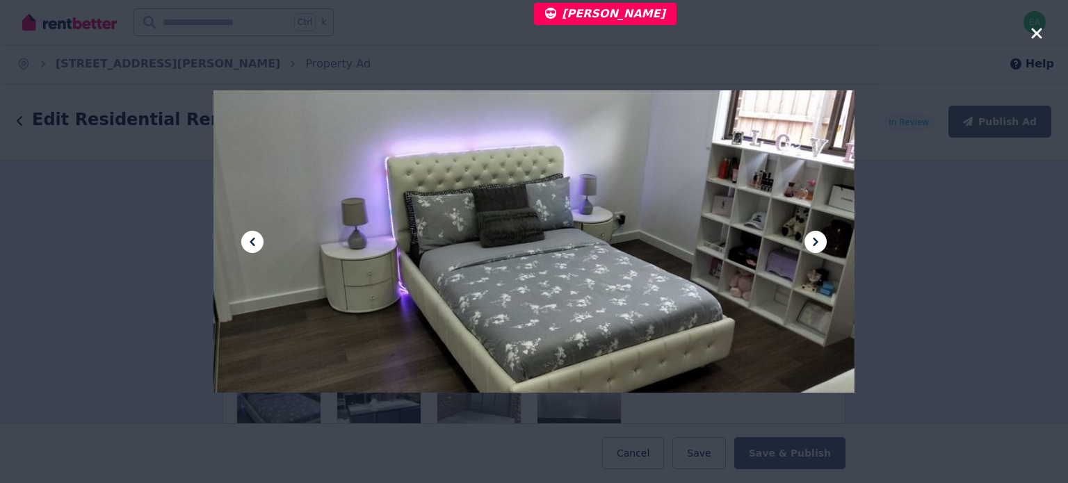
click at [815, 243] on icon at bounding box center [815, 242] width 5 height 8
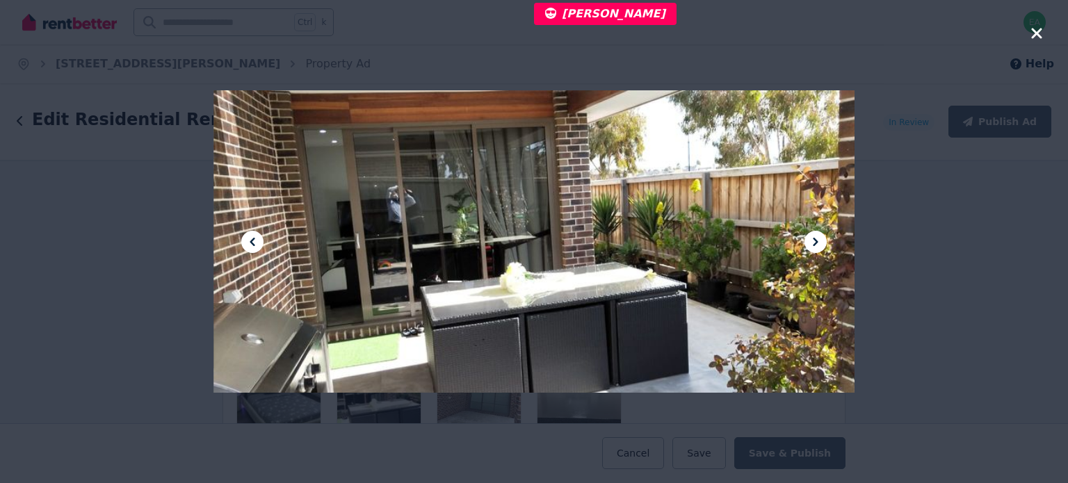
click at [815, 243] on icon at bounding box center [815, 242] width 5 height 8
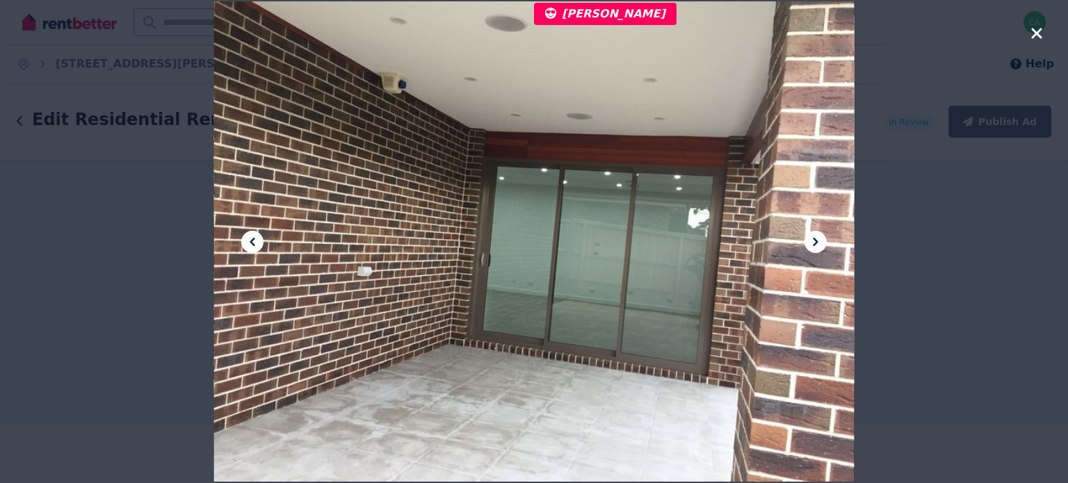
click at [1033, 34] on icon "button" at bounding box center [1036, 33] width 13 height 17
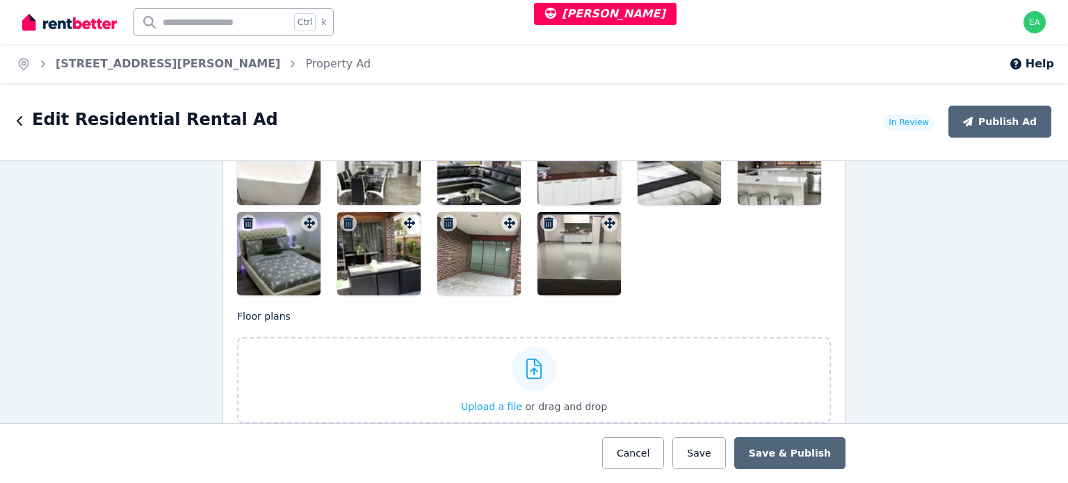
scroll to position [1738, 0]
